Goal: Task Accomplishment & Management: Complete application form

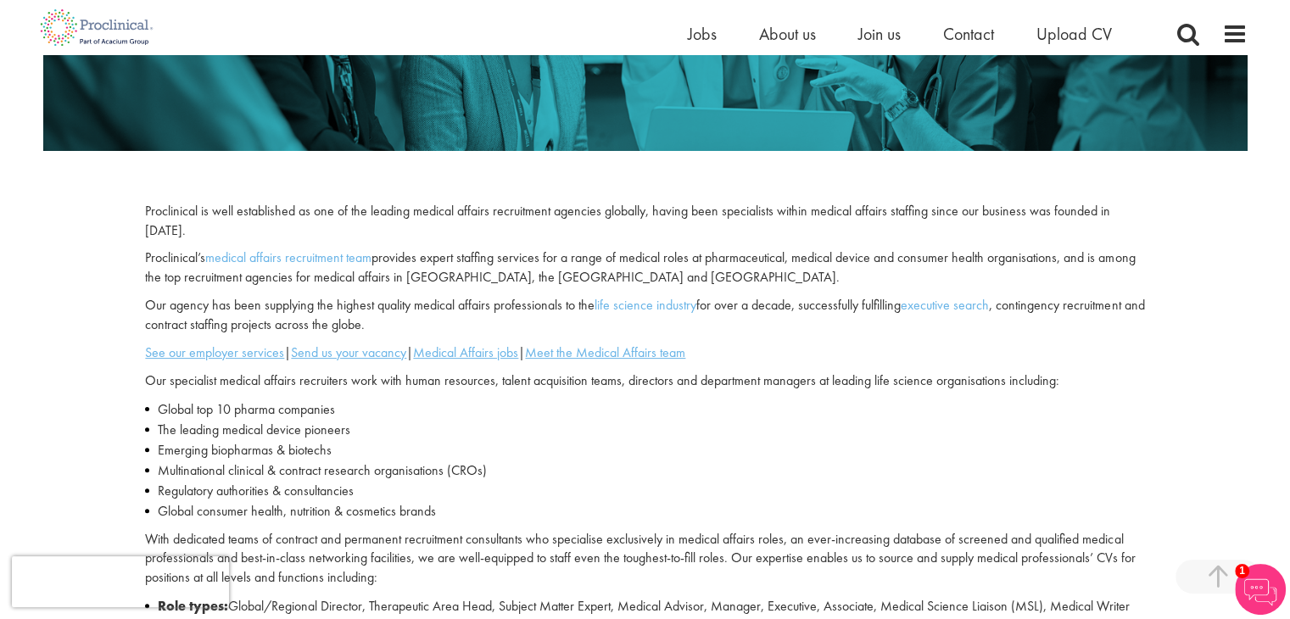
scroll to position [424, 0]
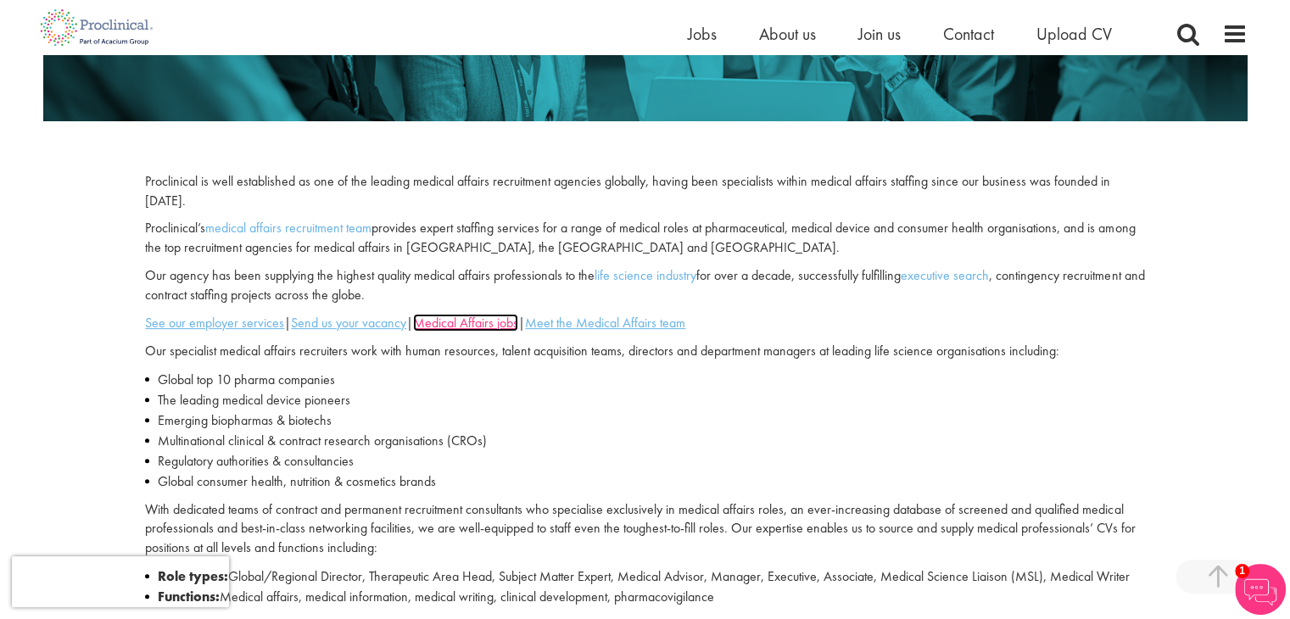
click at [473, 320] on u "Medical Affairs jobs" at bounding box center [465, 323] width 105 height 18
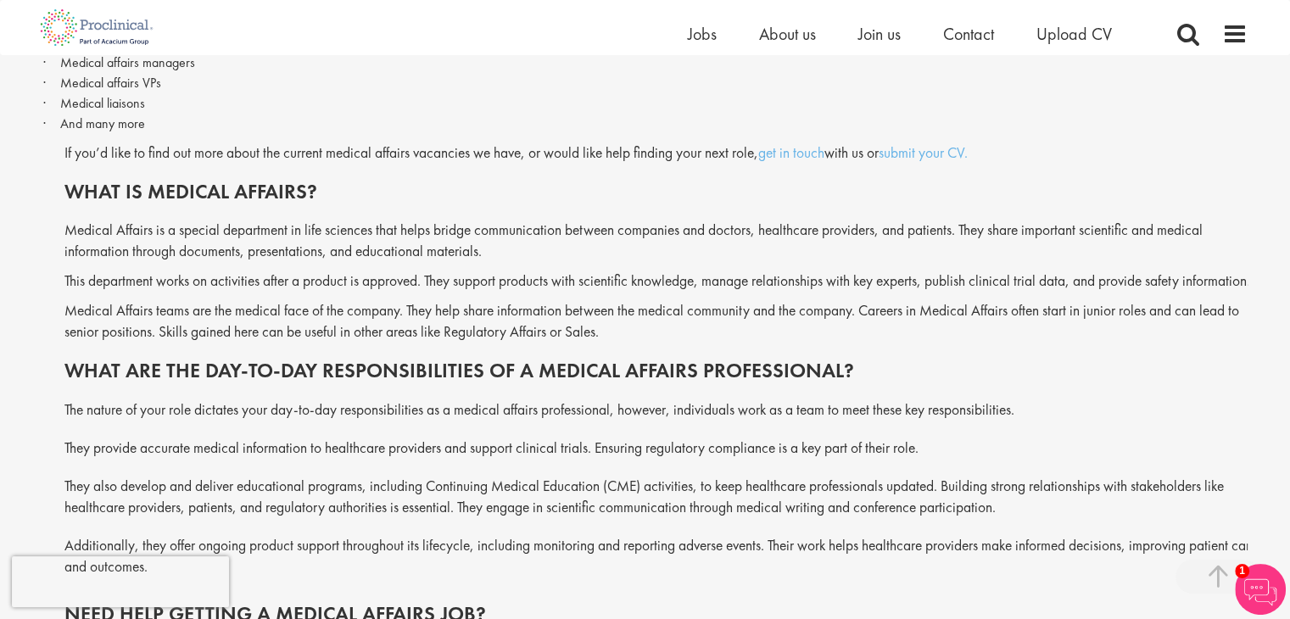
scroll to position [848, 0]
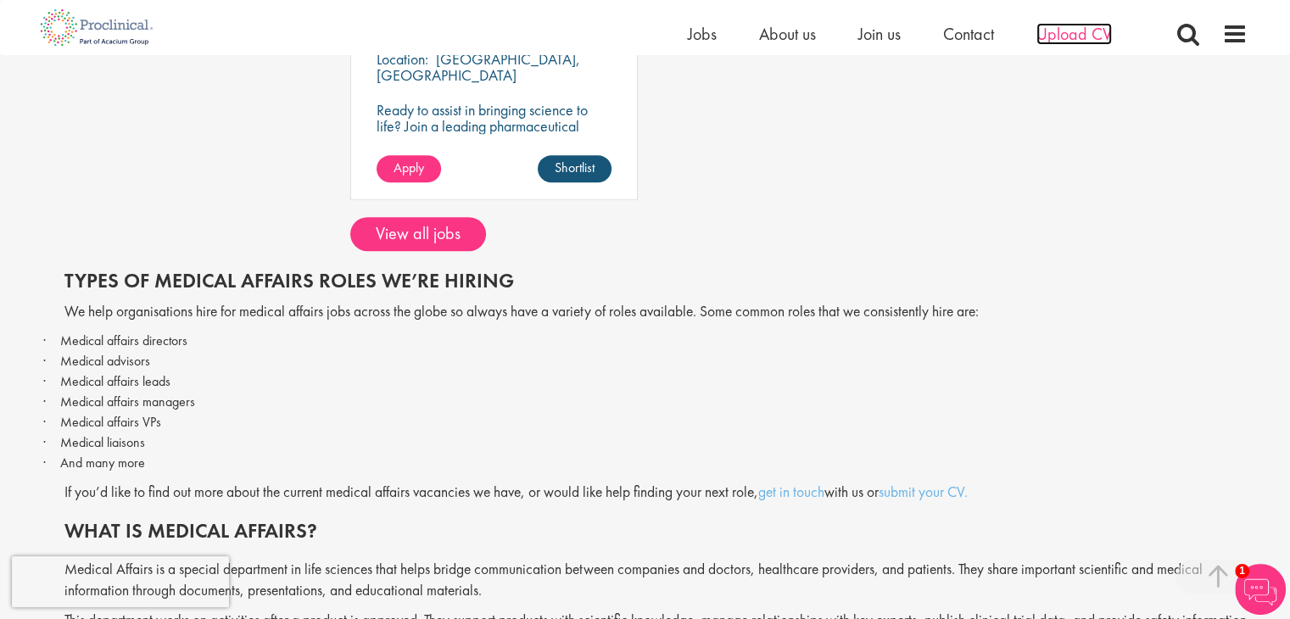
click at [1064, 35] on span "Upload CV" at bounding box center [1075, 34] width 76 height 22
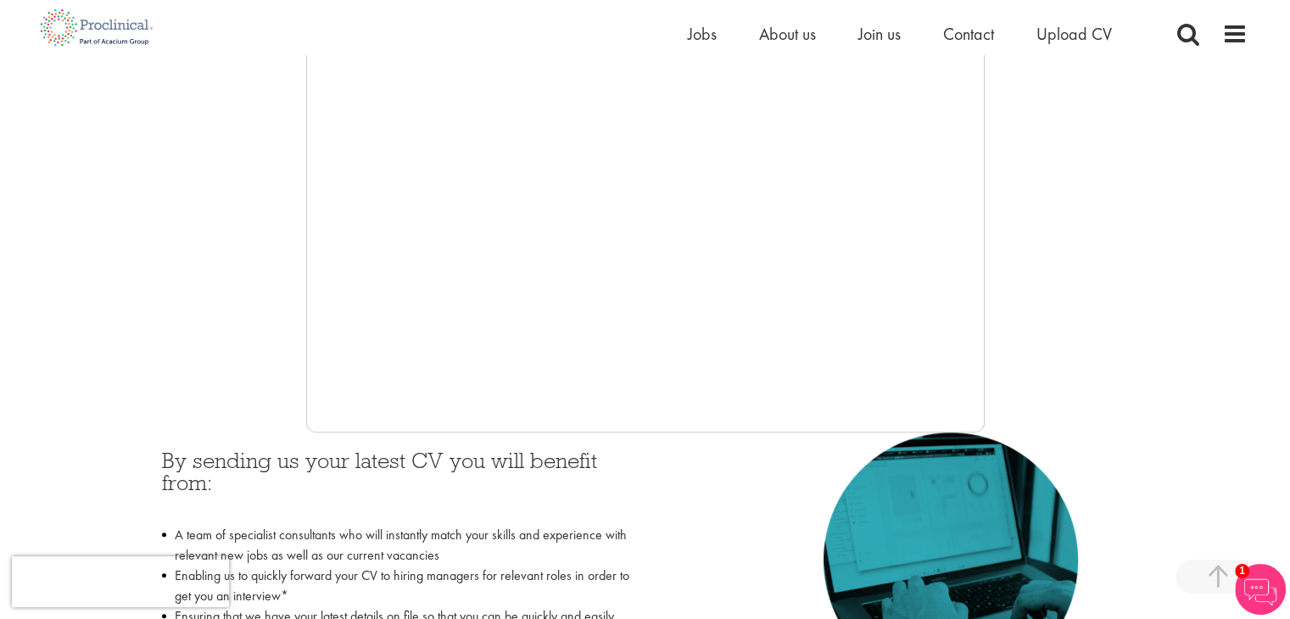
scroll to position [509, 0]
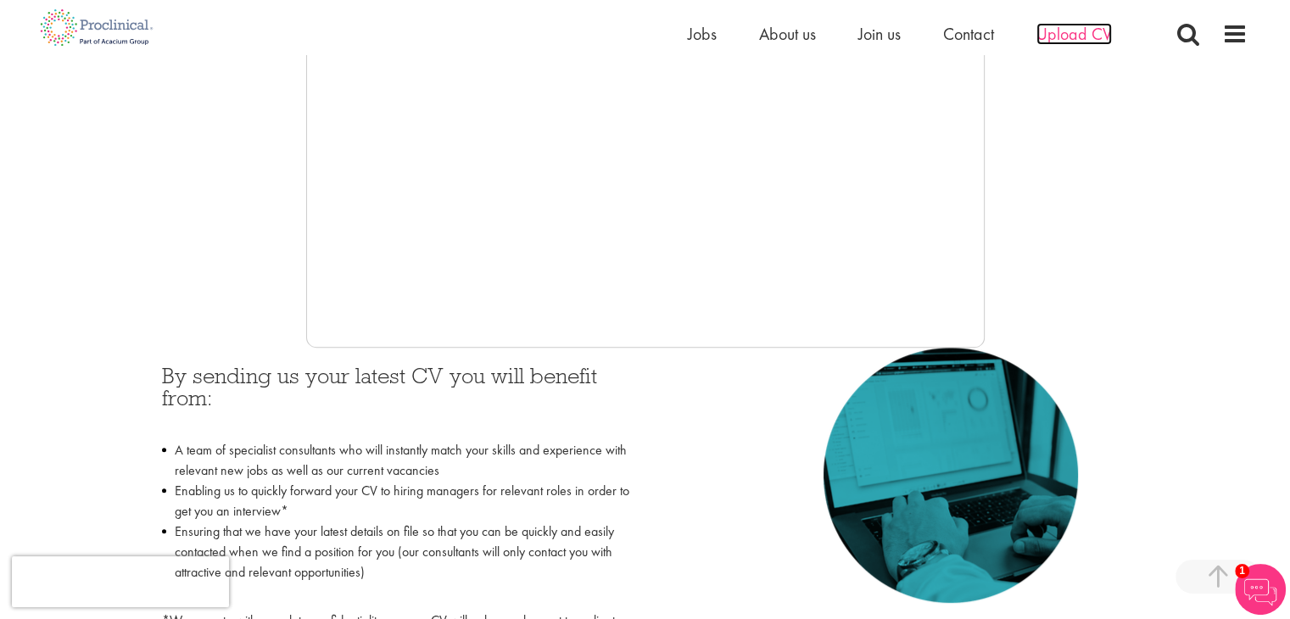
click at [1064, 38] on span "Upload CV" at bounding box center [1075, 34] width 76 height 22
